Goal: Find specific page/section: Find specific page/section

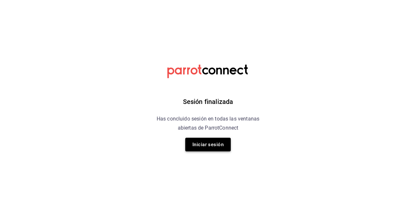
click at [218, 151] on button "Iniciar sesión" at bounding box center [207, 145] width 45 height 14
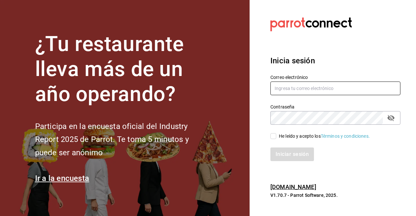
type input "[EMAIL_ADDRESS][DOMAIN_NAME]"
click at [274, 137] on input "He leído y acepto los Términos y condiciones." at bounding box center [273, 136] width 6 height 6
checkbox input "true"
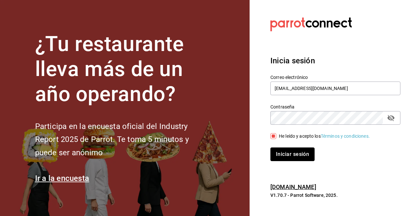
click at [287, 157] on button "Iniciar sesión" at bounding box center [292, 155] width 44 height 14
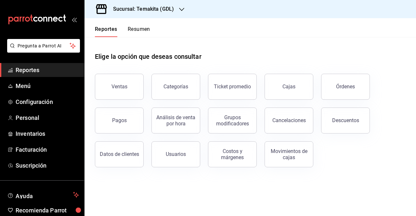
click at [140, 30] on button "Resumen" at bounding box center [139, 31] width 22 height 11
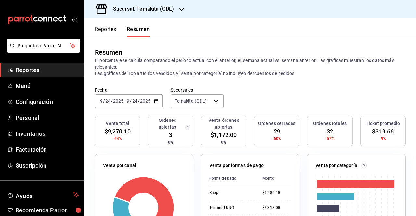
click at [158, 103] on div "2025-09-24 9 / 24 / 2025 - 2025-09-24 9 / 24 / 2025" at bounding box center [129, 101] width 68 height 14
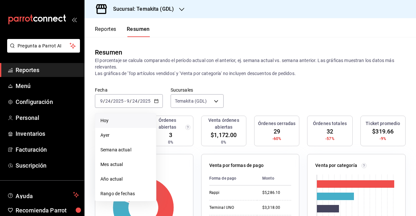
click at [130, 119] on span "Hoy" at bounding box center [125, 120] width 50 height 7
